Goal: Task Accomplishment & Management: Complete application form

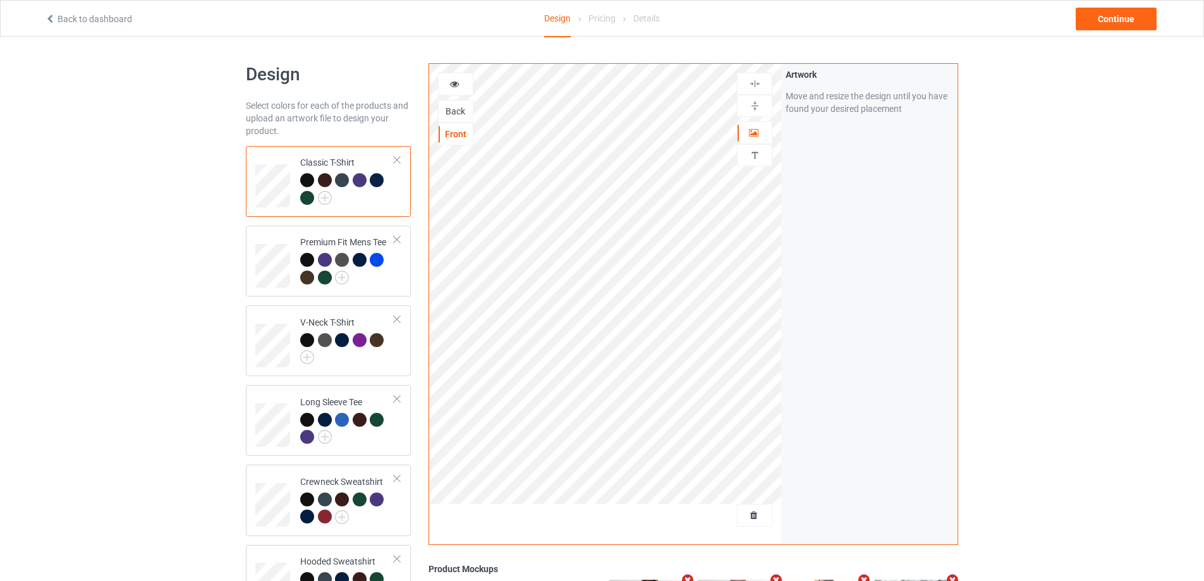
click at [464, 113] on div "Back" at bounding box center [456, 111] width 34 height 13
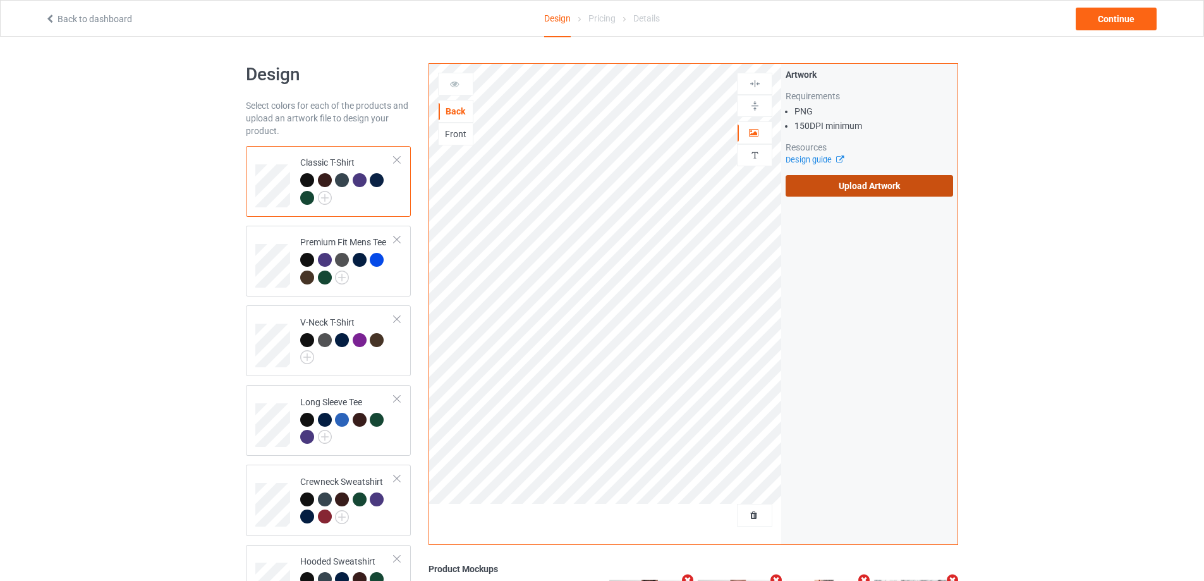
click at [852, 189] on label "Upload Artwork" at bounding box center [868, 185] width 167 height 21
click at [0, 0] on input "Upload Artwork" at bounding box center [0, 0] width 0 height 0
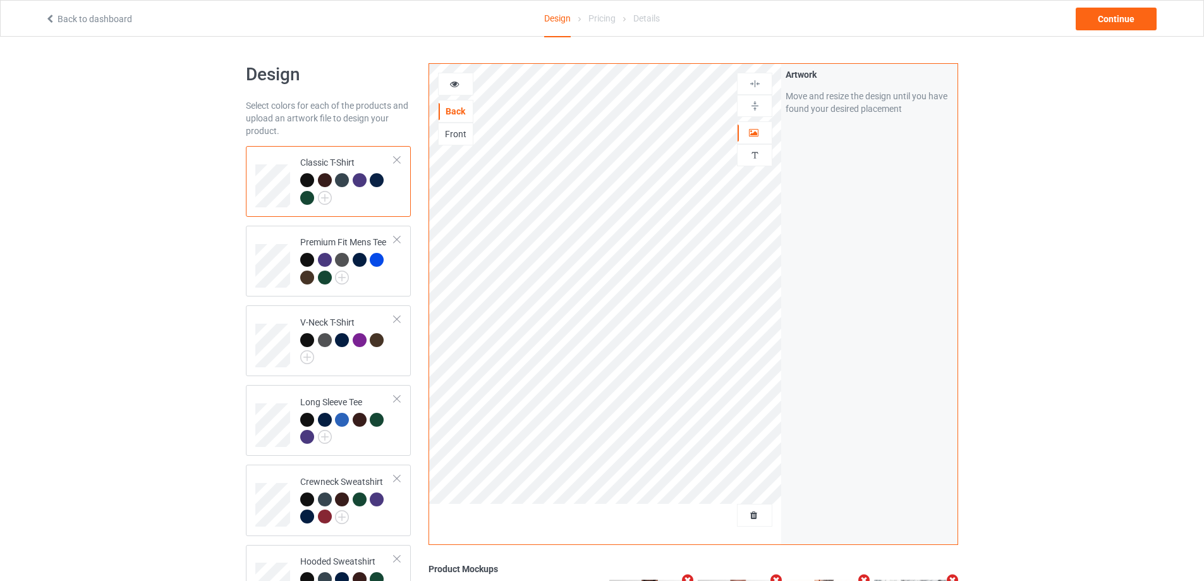
click at [1038, 254] on div "Design Select colors for each of the products and upload an artwork file to des…" at bounding box center [602, 427] width 1204 height 780
click at [445, 141] on div "Front" at bounding box center [455, 134] width 35 height 23
click at [453, 135] on div "Front" at bounding box center [456, 134] width 34 height 13
click at [455, 109] on div "Back" at bounding box center [456, 111] width 34 height 13
click at [1090, 194] on div "Design Select colors for each of the products and upload an artwork file to des…" at bounding box center [602, 427] width 1204 height 780
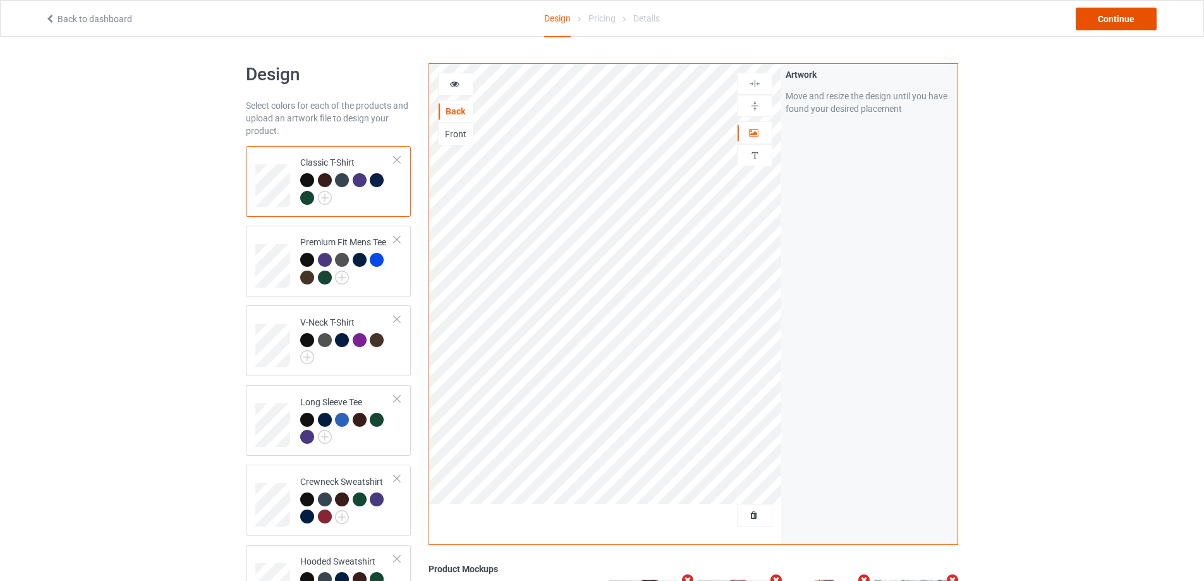
click at [1115, 14] on div "Continue" at bounding box center [1115, 19] width 81 height 23
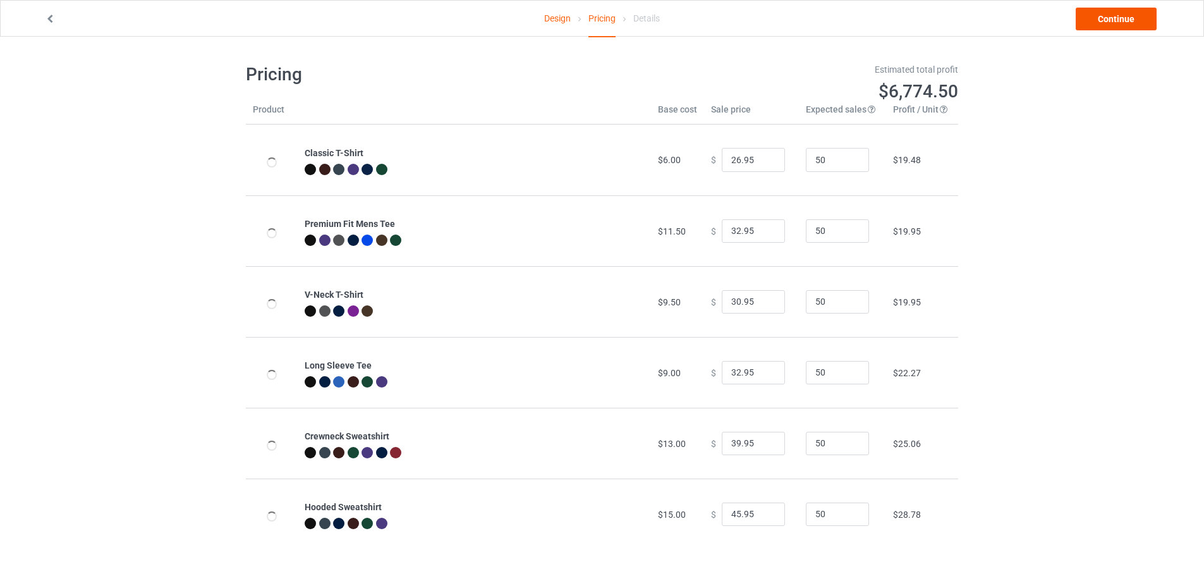
type input "31.95"
type input "46.95"
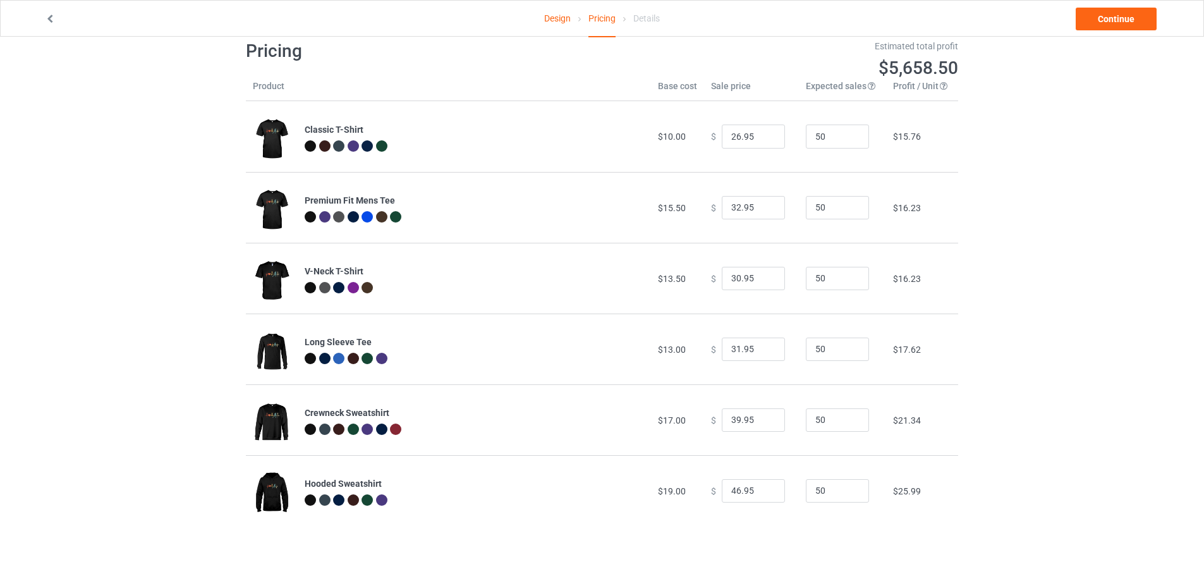
scroll to position [37, 0]
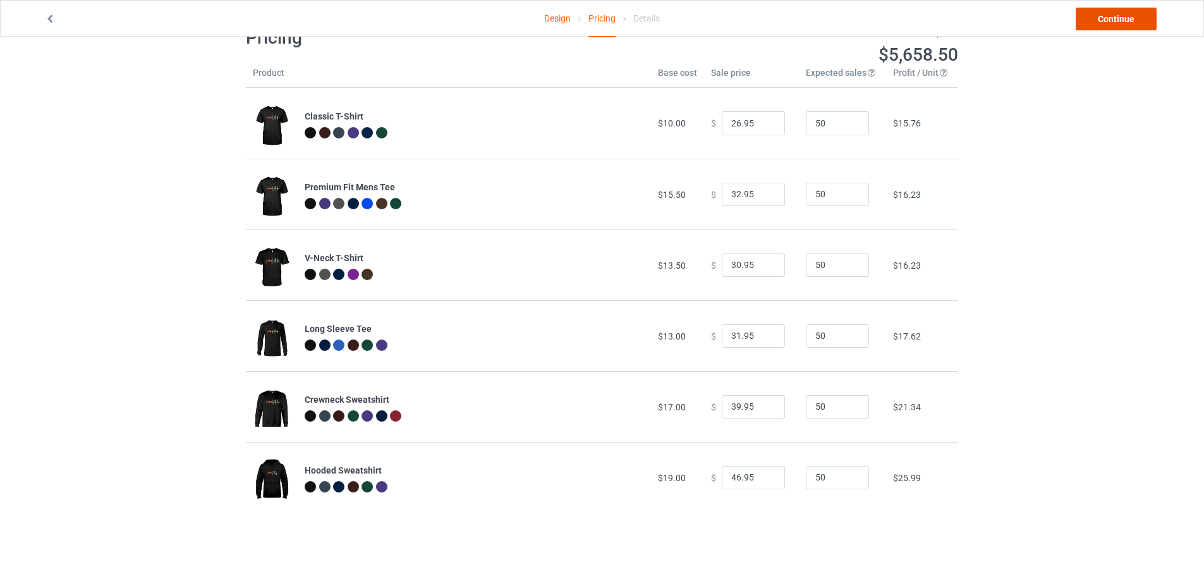
click at [1098, 11] on link "Continue" at bounding box center [1115, 19] width 81 height 23
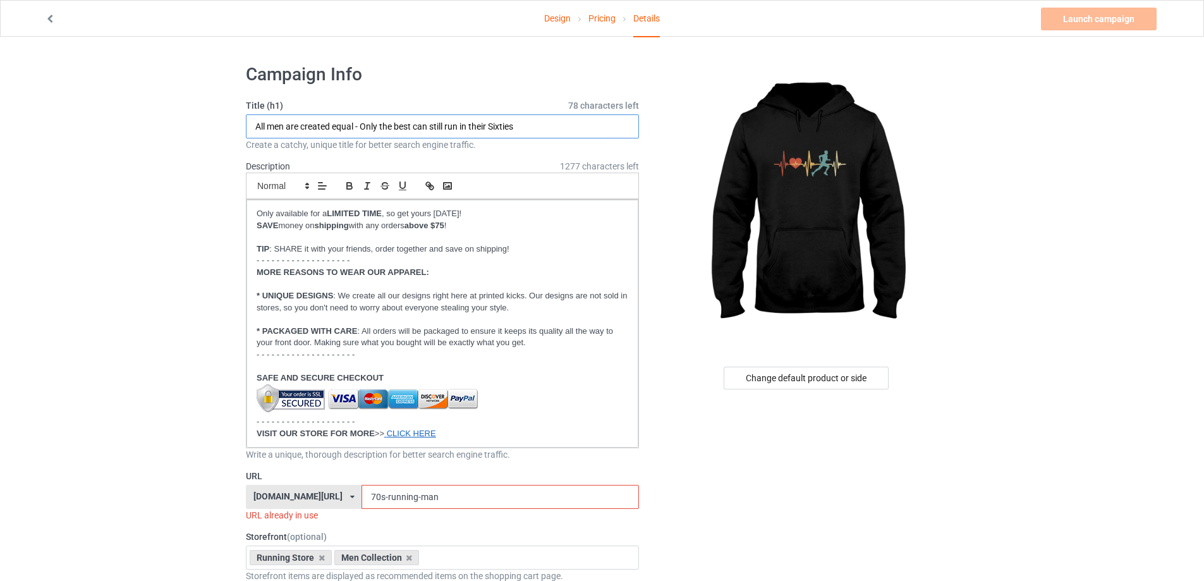
drag, startPoint x: 502, startPoint y: 126, endPoint x: 571, endPoint y: 126, distance: 68.9
click at [571, 126] on input "All men are created equal - Only the best can still run in their Sixties" at bounding box center [442, 126] width 393 height 24
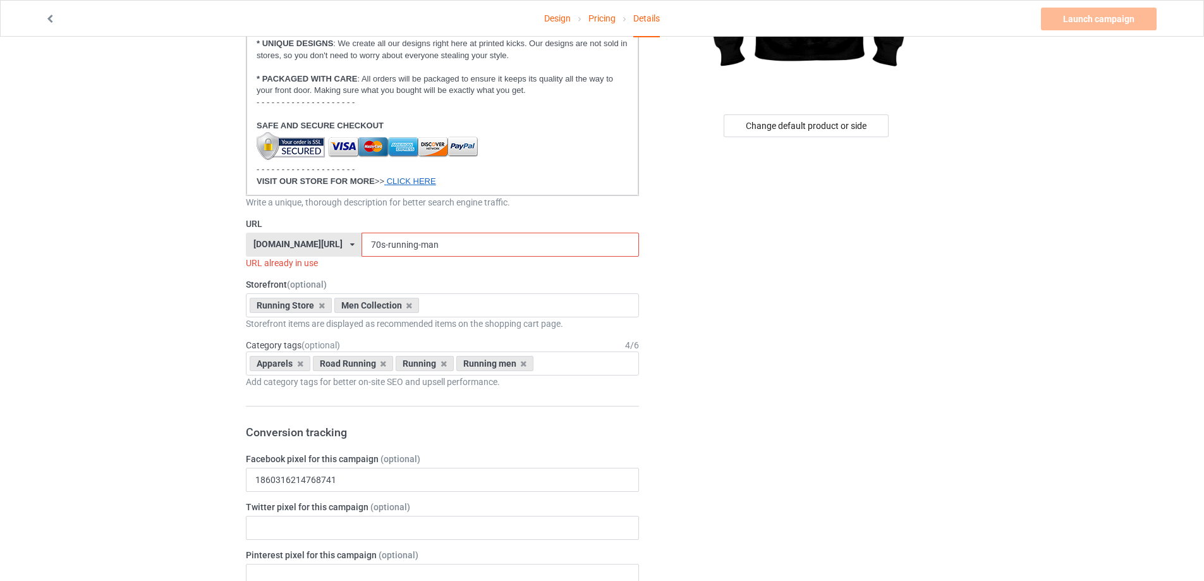
scroll to position [253, 0]
type input "All men are created equal - Only the best can still run in their Seventies"
drag, startPoint x: 349, startPoint y: 243, endPoint x: 316, endPoint y: 248, distance: 33.2
click at [316, 248] on div "[DOMAIN_NAME][URL] [DOMAIN_NAME][URL] [DOMAIN_NAME][URL] [DOMAIN_NAME][URL] [DO…" at bounding box center [442, 244] width 393 height 24
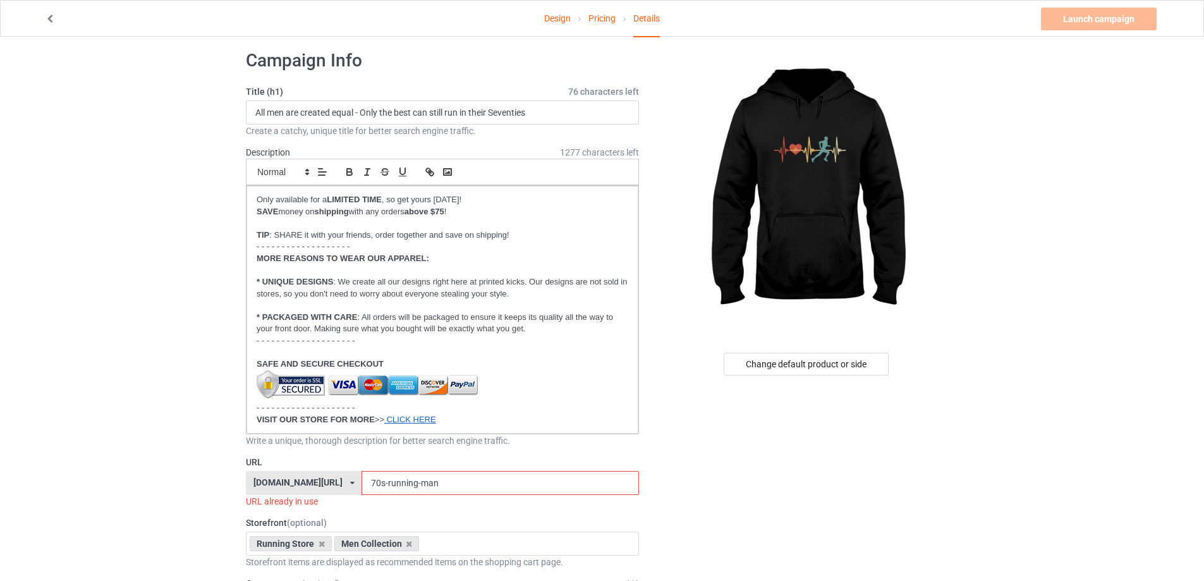
scroll to position [0, 0]
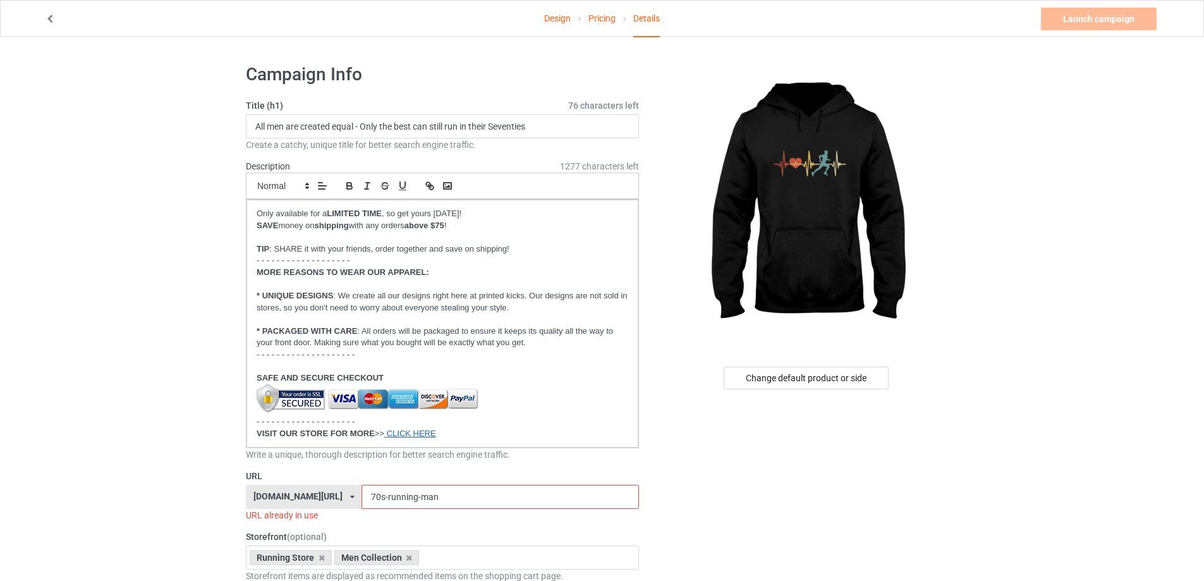
click at [361, 496] on input "70s-running-man" at bounding box center [499, 497] width 277 height 24
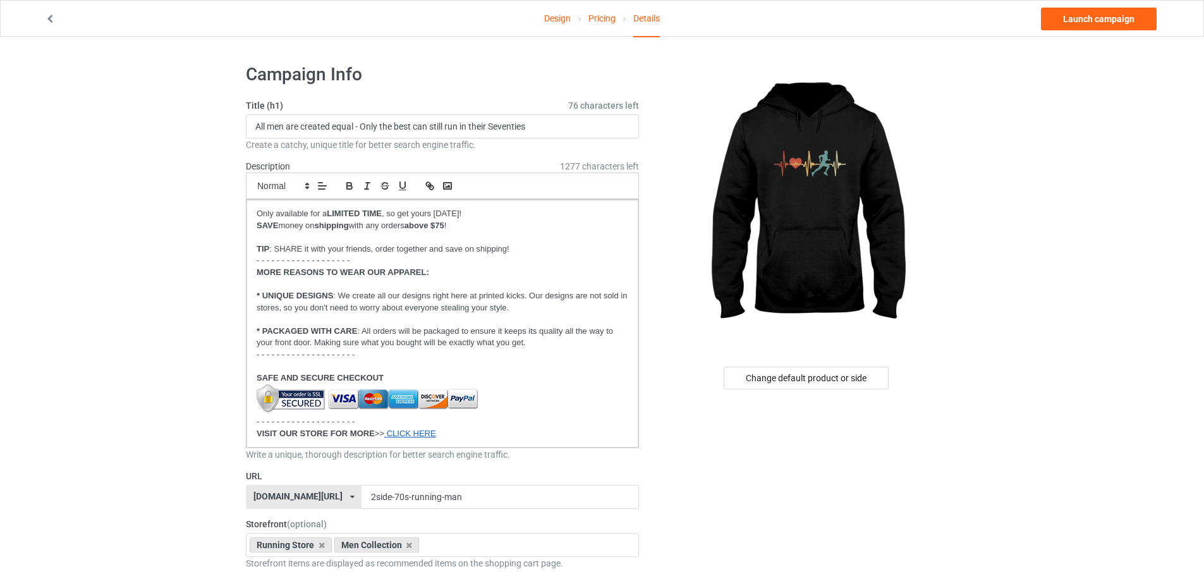
drag, startPoint x: 368, startPoint y: 499, endPoint x: 324, endPoint y: 504, distance: 44.5
click at [324, 504] on div "[DOMAIN_NAME][URL] [DOMAIN_NAME][URL] [DOMAIN_NAME][URL] [DOMAIN_NAME][URL] [DO…" at bounding box center [442, 497] width 393 height 24
click at [459, 500] on input "70s-running-man" at bounding box center [499, 497] width 277 height 24
paste input "2side-"
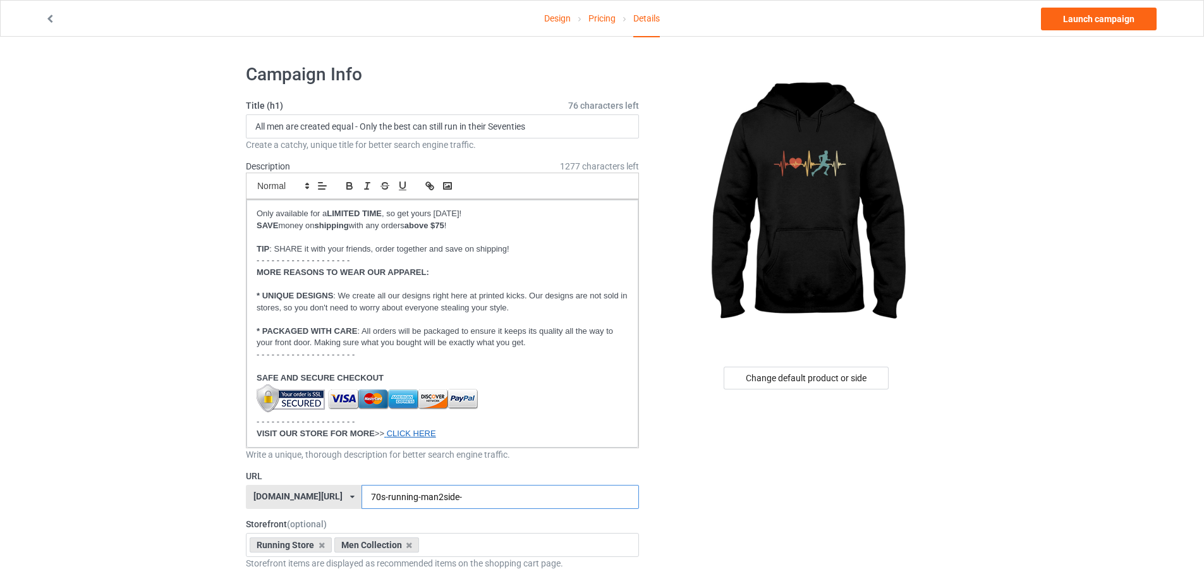
click at [411, 496] on input "70s-running-man2side-" at bounding box center [499, 497] width 277 height 24
click at [468, 500] on input "70s-running-man-2side-" at bounding box center [499, 497] width 277 height 24
type input "70s-running-man-2side"
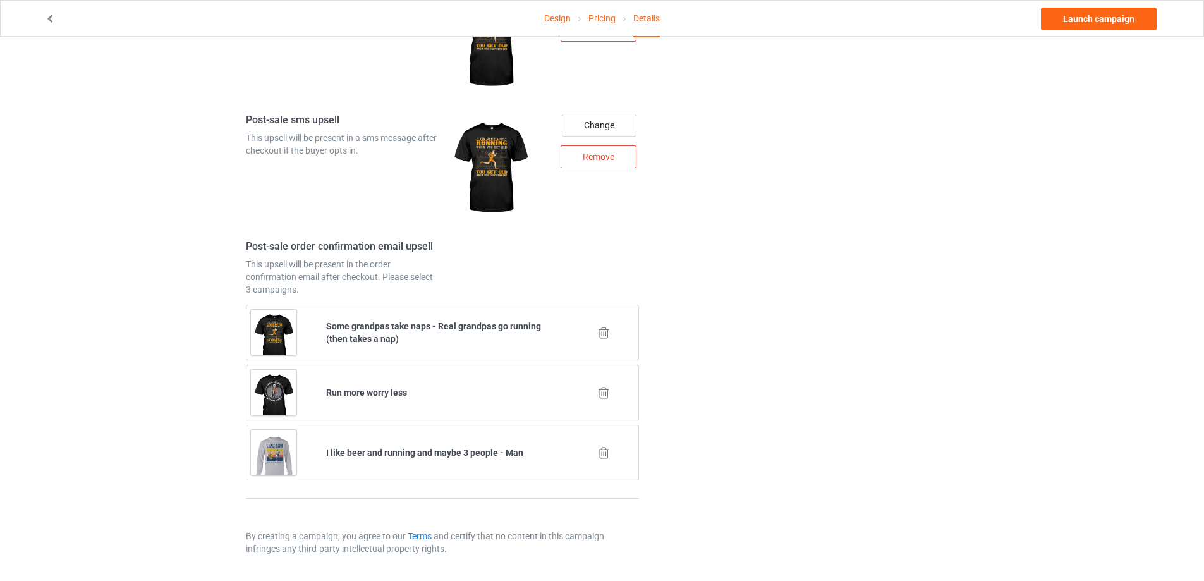
scroll to position [1707, 0]
click at [1077, 21] on link "Launch campaign" at bounding box center [1099, 19] width 116 height 23
